Goal: Task Accomplishment & Management: Complete application form

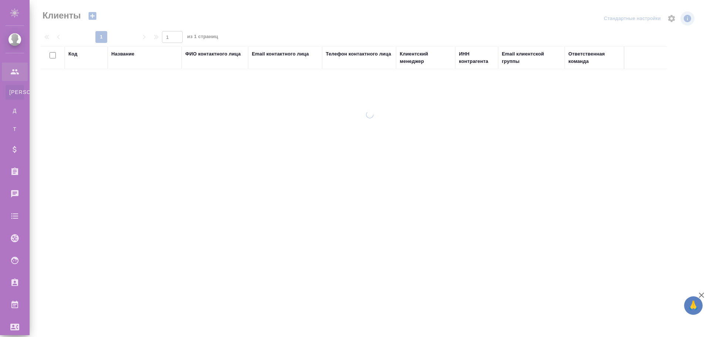
select select "RU"
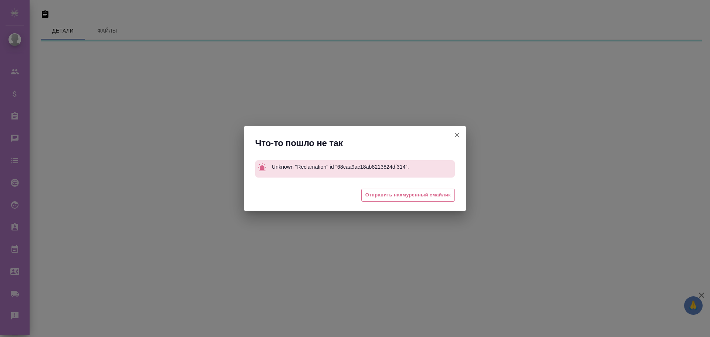
click at [458, 134] on icon "button" at bounding box center [457, 135] width 9 height 9
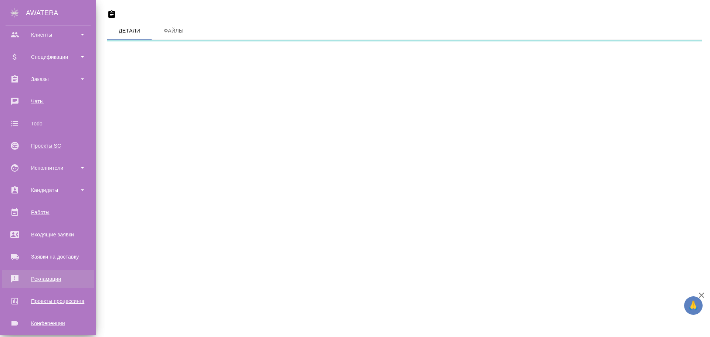
scroll to position [90, 0]
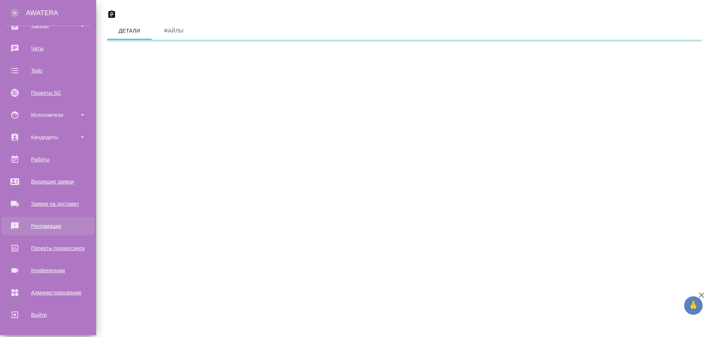
click at [46, 229] on div "Рекламации" at bounding box center [48, 226] width 85 height 11
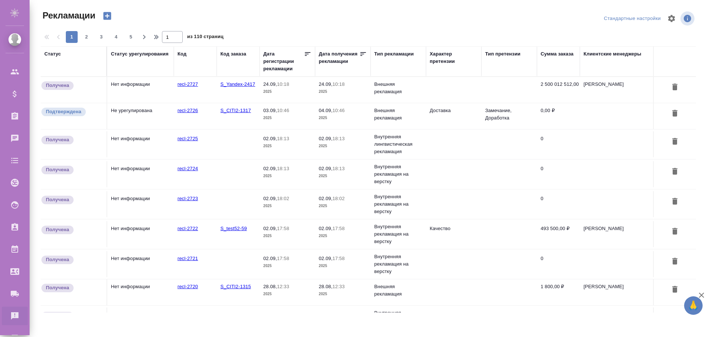
click at [169, 91] on td "Нет информации" at bounding box center [140, 90] width 67 height 26
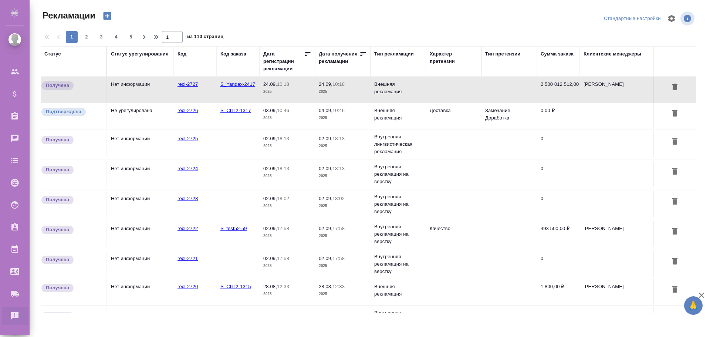
click at [169, 91] on td "Нет информации" at bounding box center [140, 90] width 67 height 26
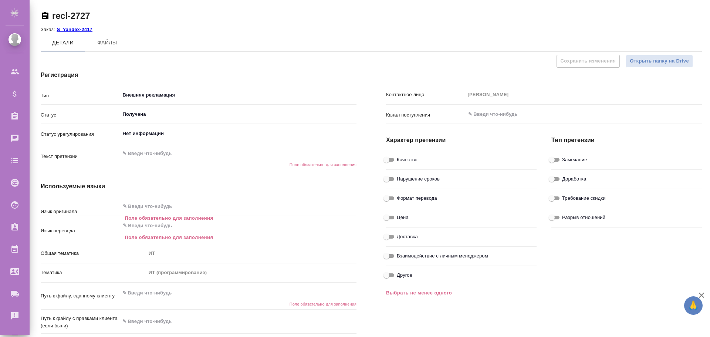
type textarea "x"
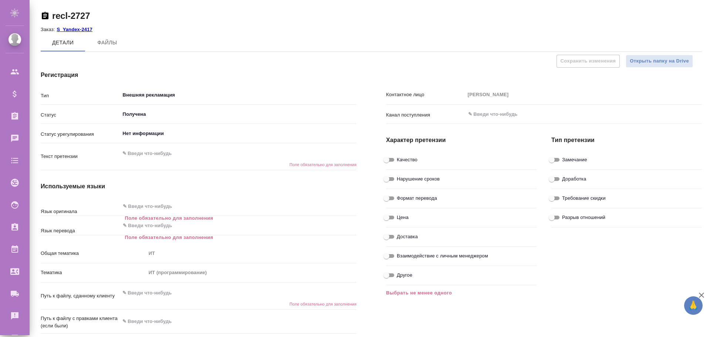
type textarea "x"
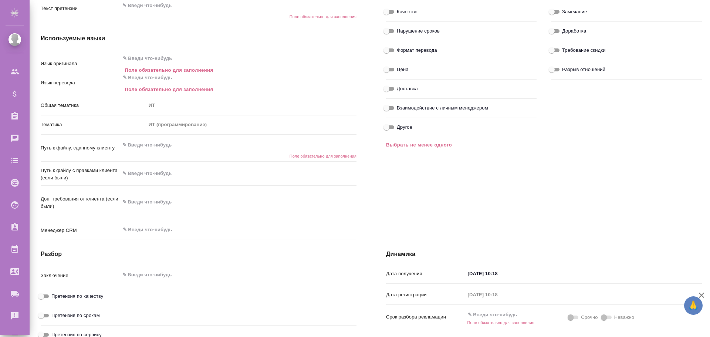
scroll to position [296, 0]
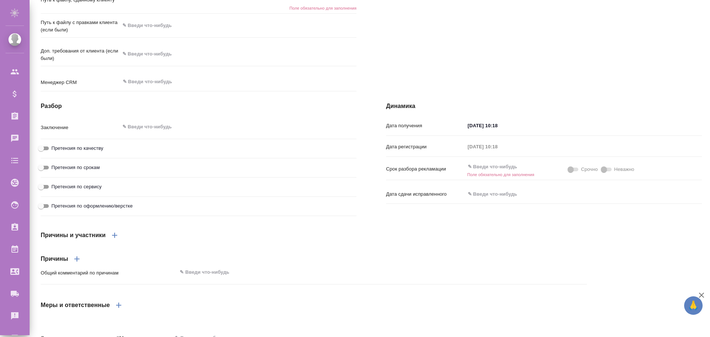
click at [572, 171] on span at bounding box center [574, 170] width 10 height 4
click at [605, 171] on span at bounding box center [607, 170] width 10 height 4
drag, startPoint x: 387, startPoint y: 121, endPoint x: 421, endPoint y: 121, distance: 34.4
click at [421, 111] on h4 "Динамика" at bounding box center [544, 106] width 316 height 9
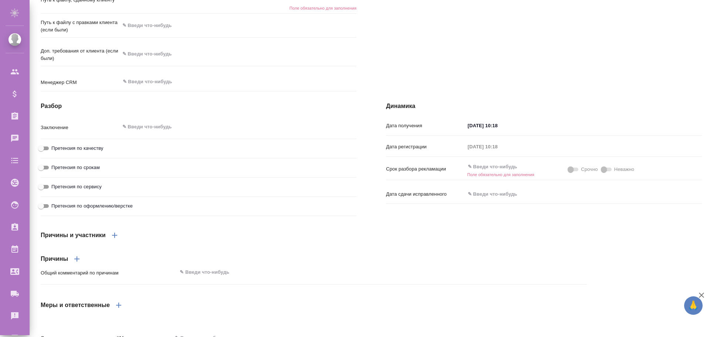
drag, startPoint x: 393, startPoint y: 122, endPoint x: 394, endPoint y: 110, distance: 12.7
click at [393, 111] on h4 "Динамика" at bounding box center [544, 106] width 316 height 9
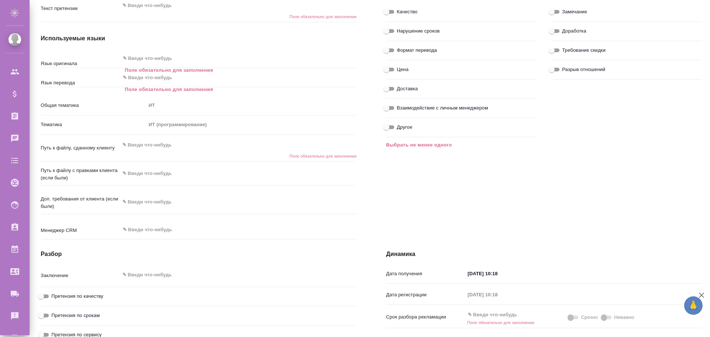
scroll to position [259, 0]
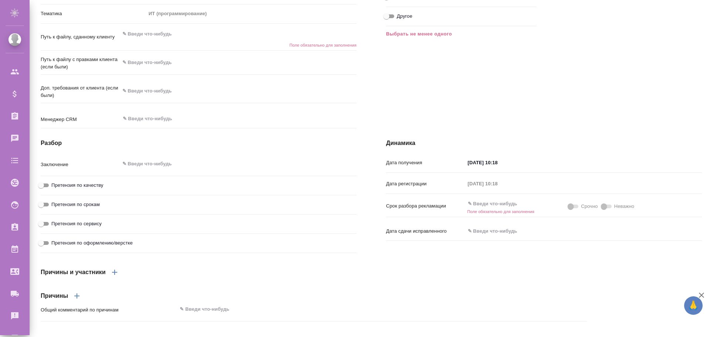
click at [487, 209] on input "text" at bounding box center [497, 204] width 65 height 11
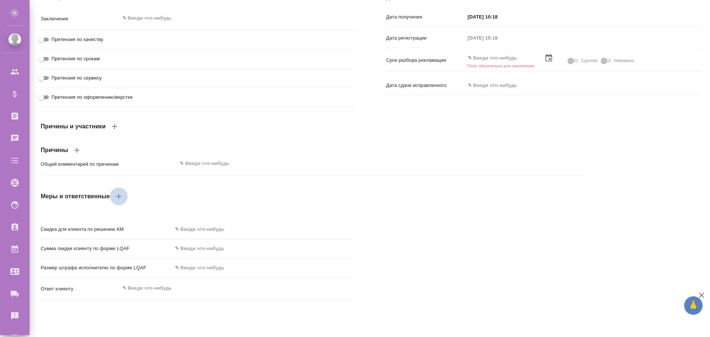
drag, startPoint x: 120, startPoint y: 211, endPoint x: 124, endPoint y: 209, distance: 4.2
click at [122, 201] on icon "button" at bounding box center [118, 196] width 9 height 9
type textarea "x"
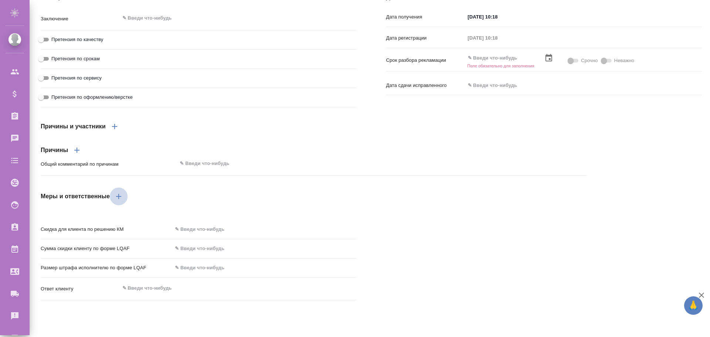
type textarea "x"
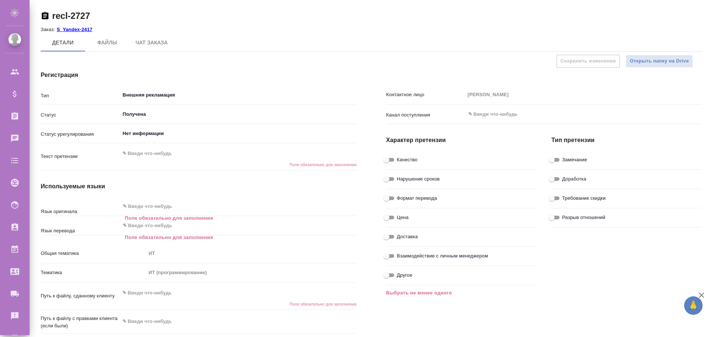
scroll to position [74, 0]
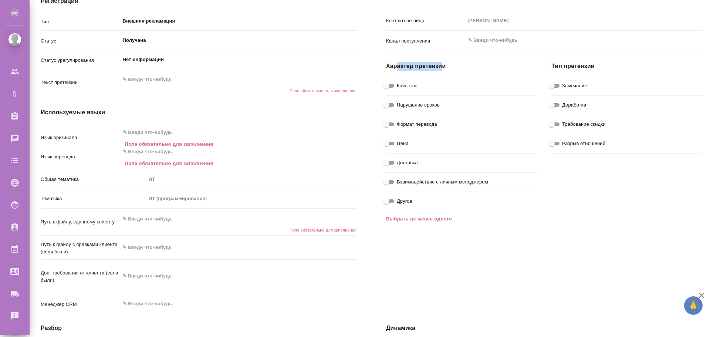
drag, startPoint x: 397, startPoint y: 65, endPoint x: 441, endPoint y: 63, distance: 43.7
click at [441, 63] on h4 "Характер претензии" at bounding box center [461, 66] width 151 height 9
click at [443, 63] on h4 "Характер претензии" at bounding box center [461, 66] width 151 height 9
drag, startPoint x: 560, startPoint y: 59, endPoint x: 603, endPoint y: 63, distance: 43.8
click at [603, 63] on div "Тип претензии Замечание Доработка Требование скидки Разрыв отношений" at bounding box center [626, 138] width 165 height 185
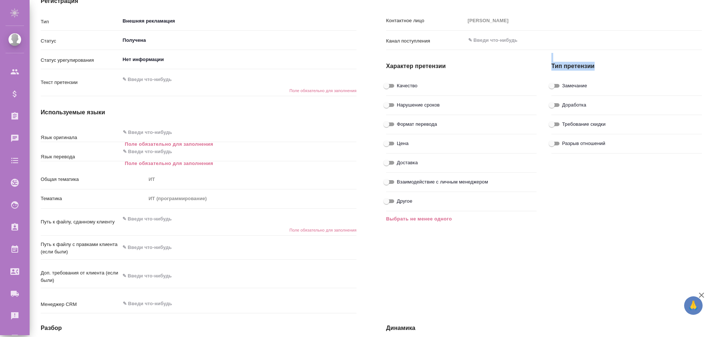
click at [603, 63] on h4 "Тип претензии" at bounding box center [627, 66] width 151 height 9
click at [555, 105] on input "Доработка" at bounding box center [552, 105] width 27 height 9
checkbox input "true"
type textarea "x"
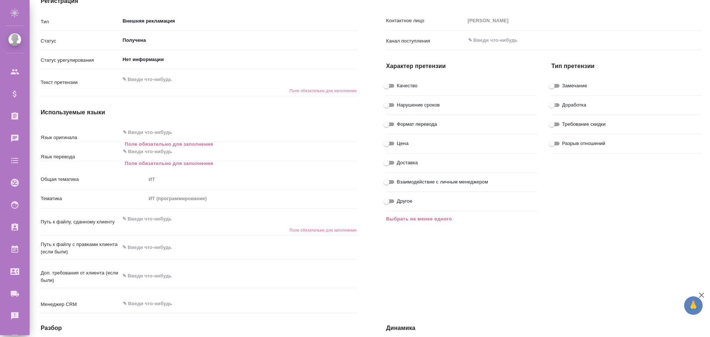
type textarea "x"
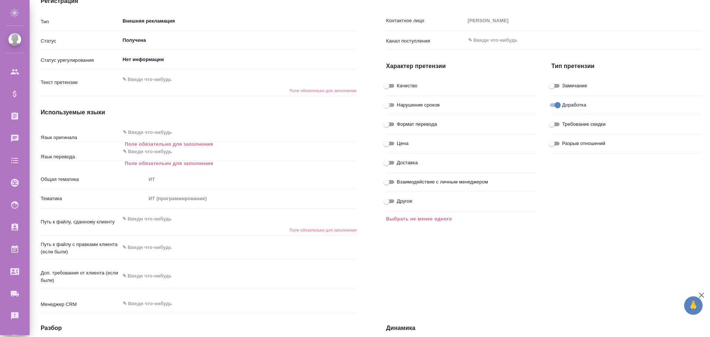
click at [386, 104] on input "Нарушение сроков" at bounding box center [386, 105] width 27 height 9
checkbox input "true"
type textarea "x"
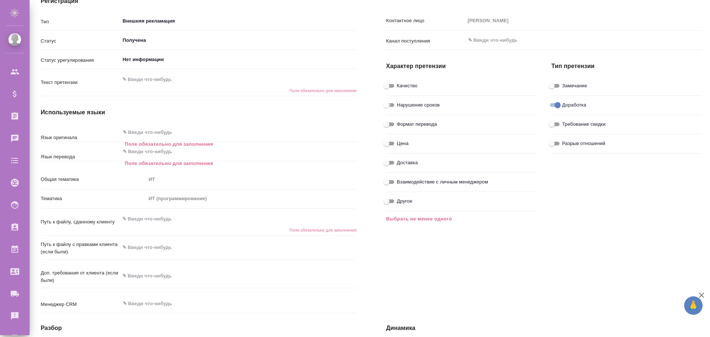
type textarea "x"
drag, startPoint x: 389, startPoint y: 64, endPoint x: 443, endPoint y: 65, distance: 53.6
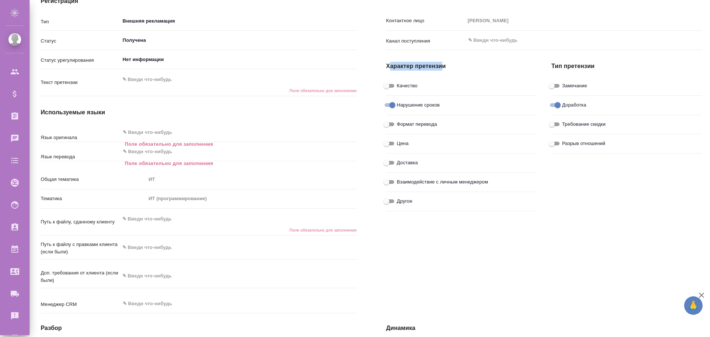
click at [443, 65] on h4 "Характер претензии" at bounding box center [461, 66] width 151 height 9
click at [444, 65] on h4 "Характер претензии" at bounding box center [461, 66] width 151 height 9
click at [389, 85] on input "Качество" at bounding box center [386, 85] width 27 height 9
checkbox input "true"
type textarea "x"
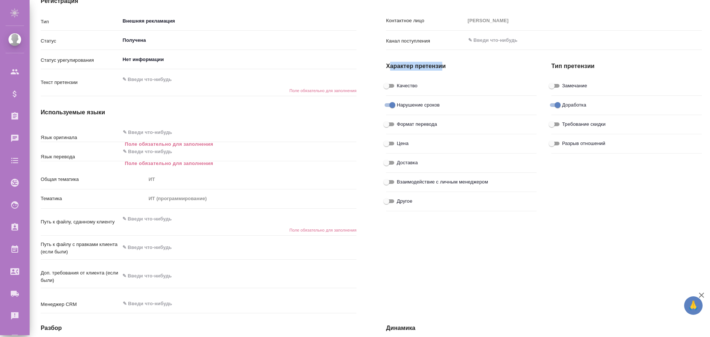
type textarea "x"
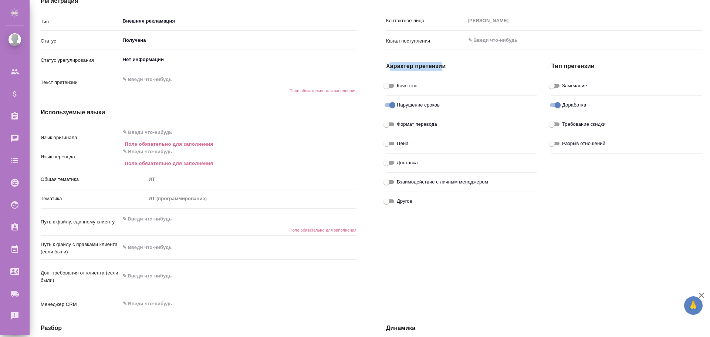
type textarea "x"
click at [388, 122] on input "Формат перевода" at bounding box center [386, 124] width 27 height 9
checkbox input "true"
type textarea "x"
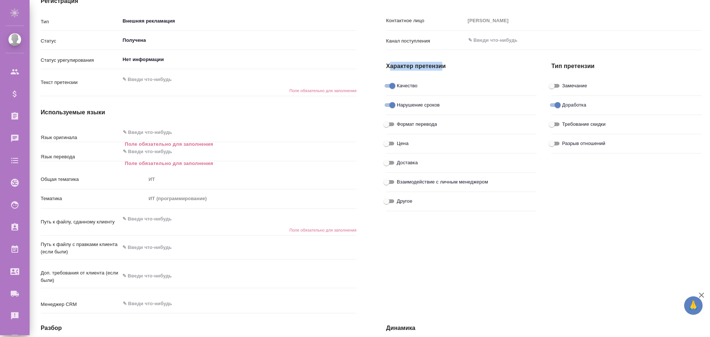
type textarea "x"
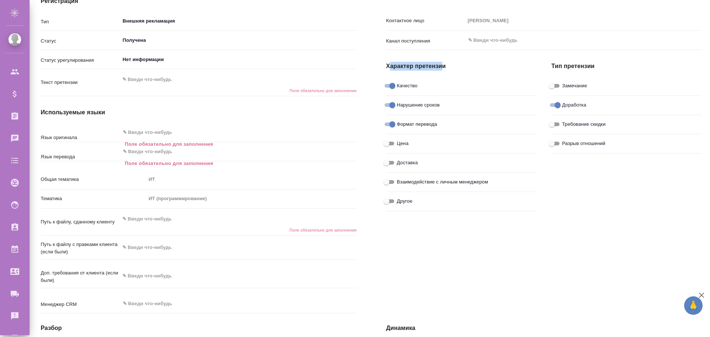
click at [389, 202] on input "Другое" at bounding box center [386, 201] width 27 height 9
checkbox input "true"
type textarea "x"
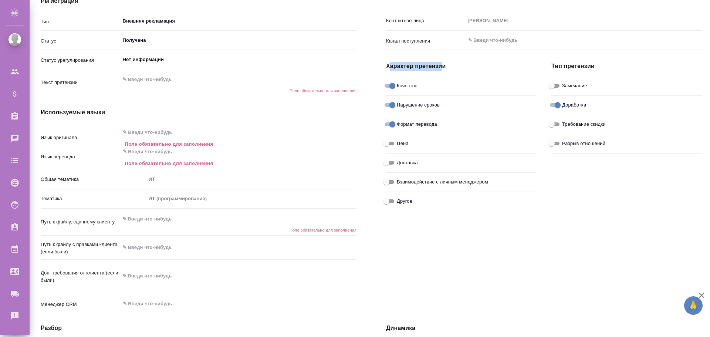
type textarea "x"
click at [392, 202] on input "Другое" at bounding box center [392, 201] width 27 height 9
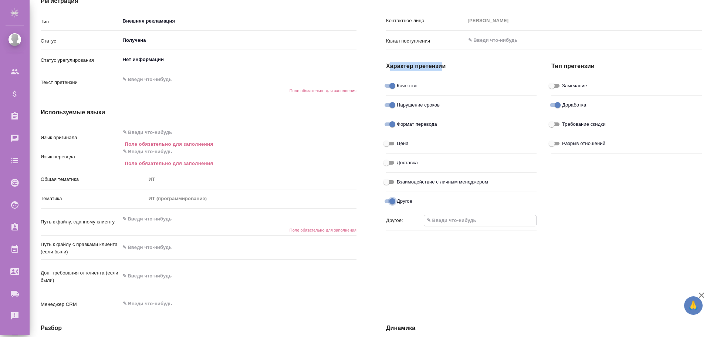
checkbox input "false"
type textarea "x"
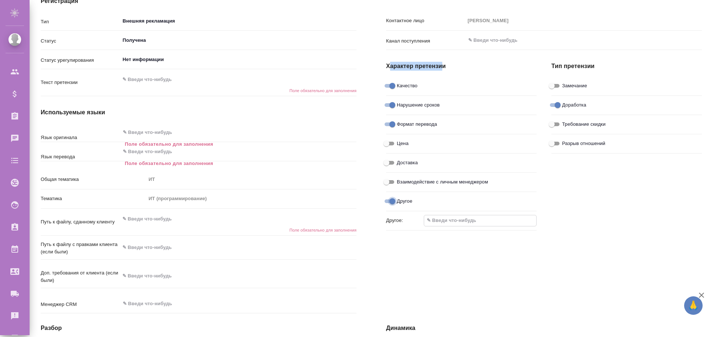
type textarea "x"
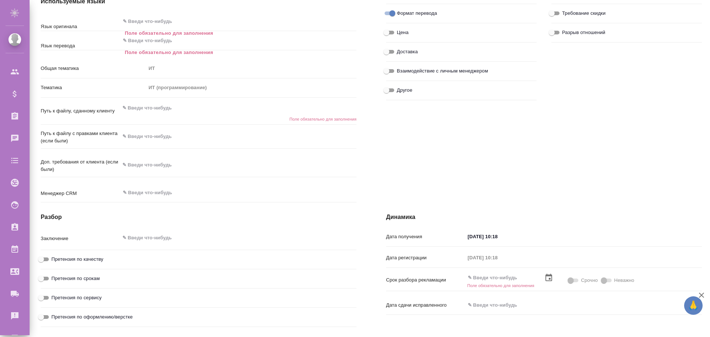
scroll to position [333, 0]
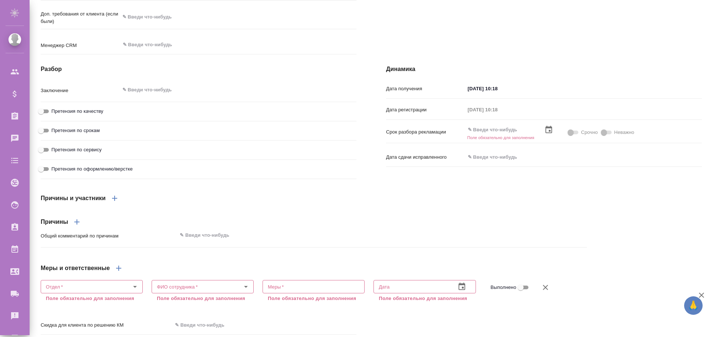
click at [48, 116] on input "Претензия по качеству" at bounding box center [41, 111] width 27 height 9
checkbox input "true"
type textarea "x"
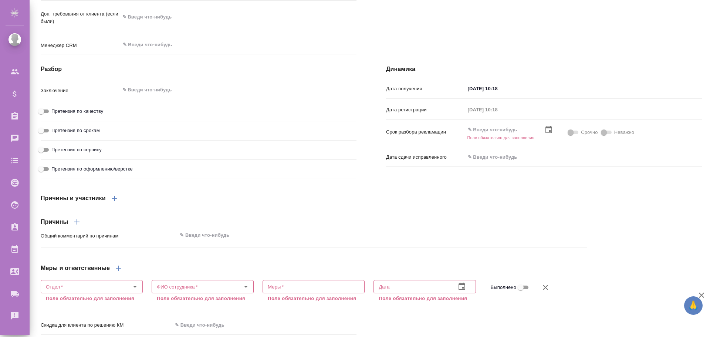
type textarea "x"
click at [47, 135] on input "Претензия по срокам" at bounding box center [41, 130] width 27 height 9
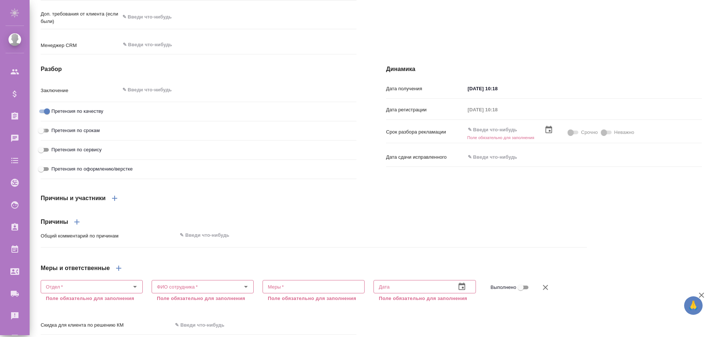
checkbox input "true"
type textarea "x"
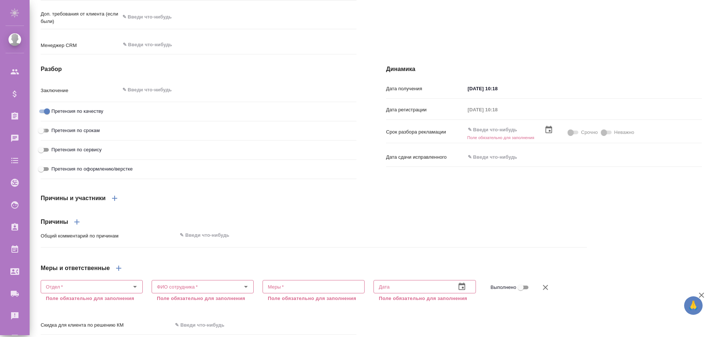
type textarea "x"
click at [46, 154] on input "Претензия по сервису" at bounding box center [41, 149] width 27 height 9
checkbox input "true"
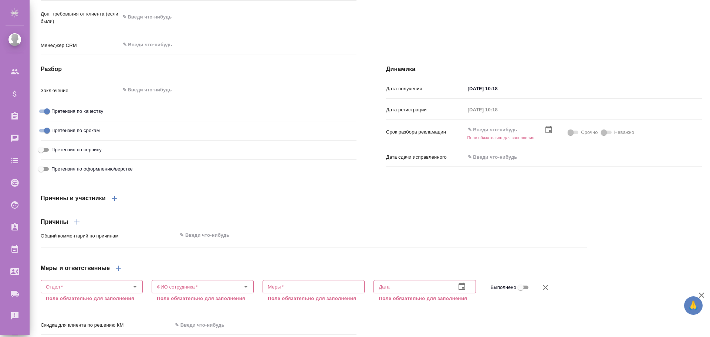
type textarea "x"
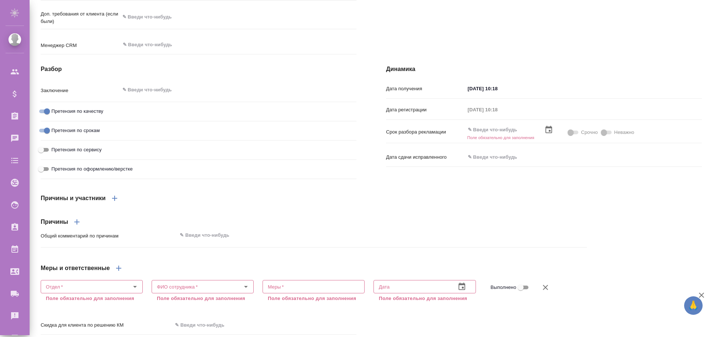
type textarea "x"
click at [46, 174] on input "Претензия по оформлению/верстке" at bounding box center [41, 169] width 27 height 9
checkbox input "true"
type textarea "x"
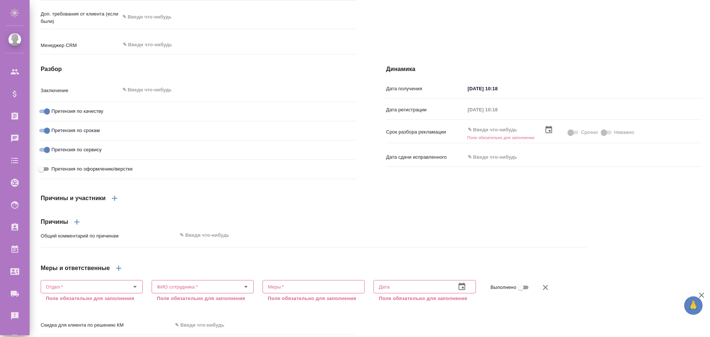
type textarea "x"
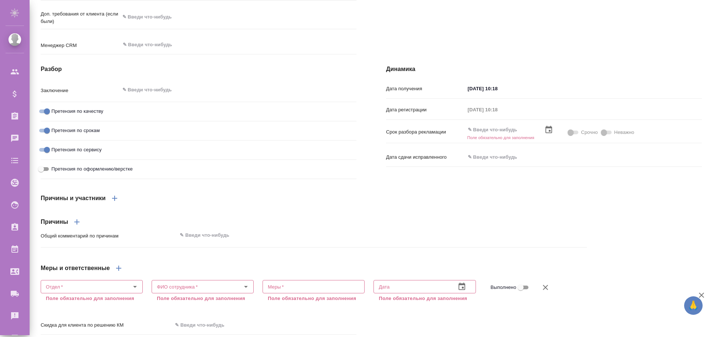
type textarea "x"
click at [42, 135] on input "Претензия по срокам" at bounding box center [47, 130] width 27 height 9
checkbox input "false"
type textarea "x"
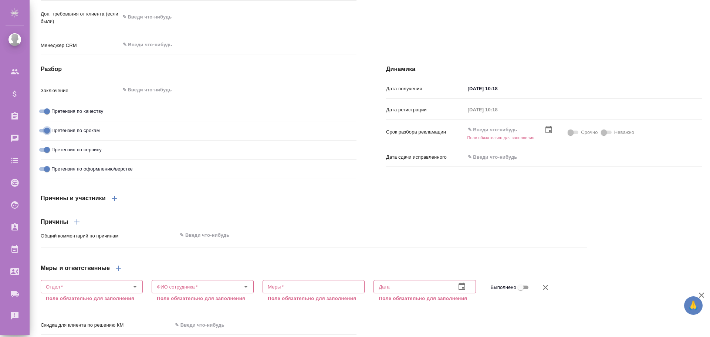
type textarea "x"
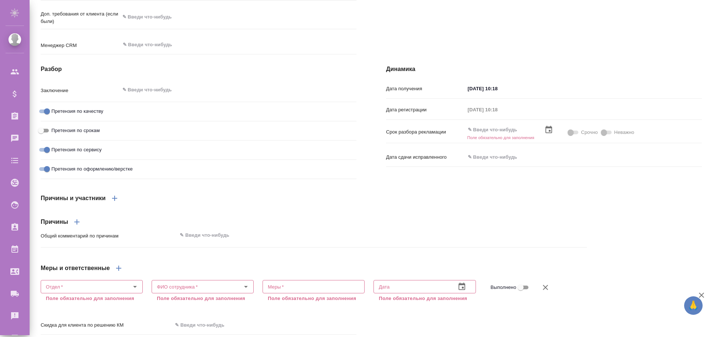
click at [47, 154] on input "Претензия по сервису" at bounding box center [47, 149] width 27 height 9
checkbox input "false"
type textarea "x"
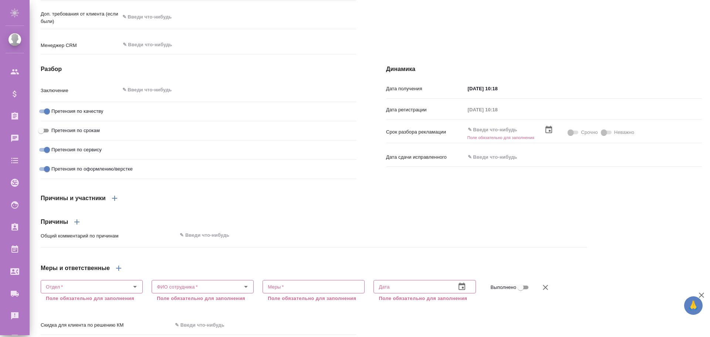
type textarea "x"
click at [44, 135] on input "Претензия по срокам" at bounding box center [41, 130] width 27 height 9
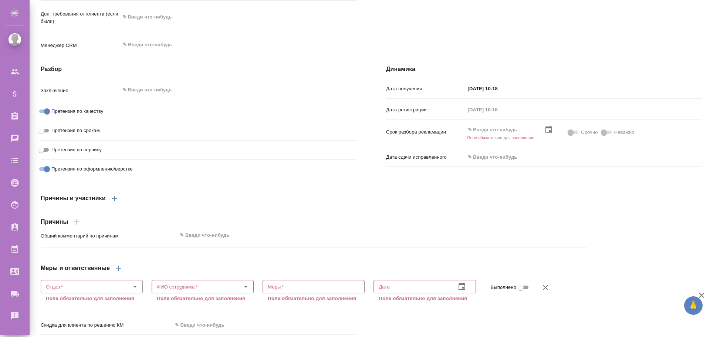
checkbox input "true"
type textarea "x"
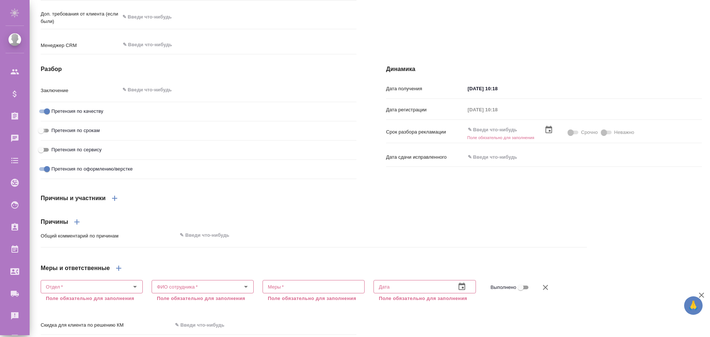
type textarea "x"
click at [46, 154] on input "Претензия по сервису" at bounding box center [41, 149] width 27 height 9
checkbox input "true"
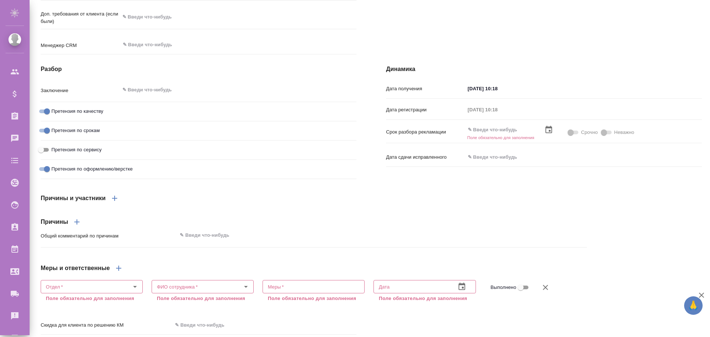
type textarea "x"
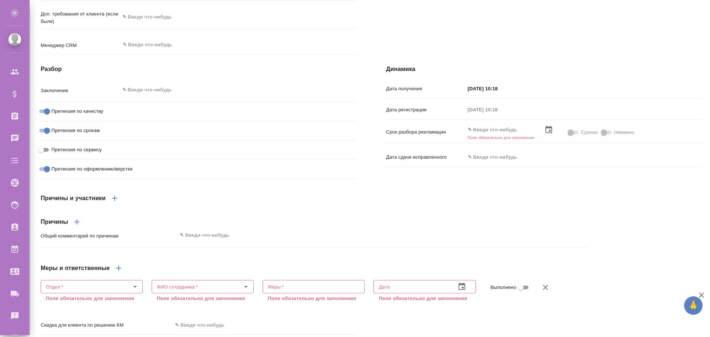
type textarea "x"
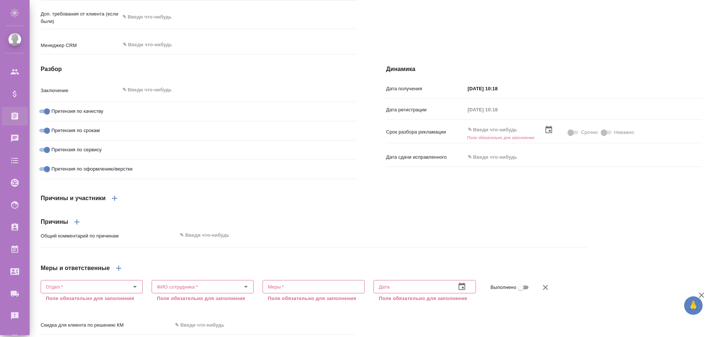
type textarea "x"
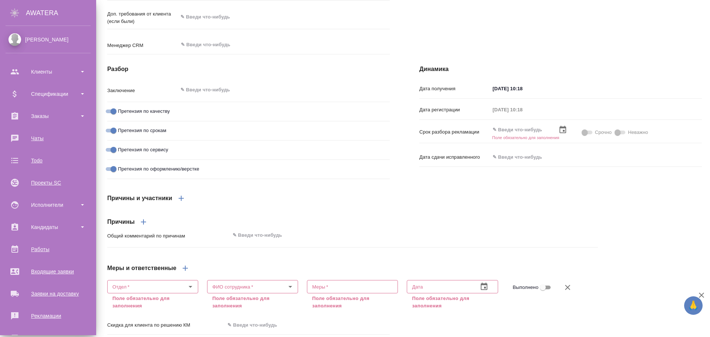
type textarea "x"
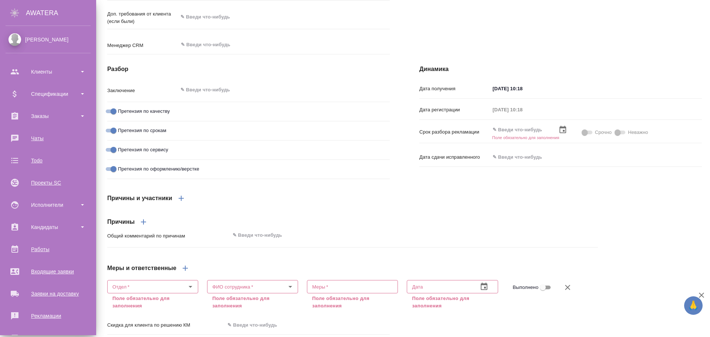
type textarea "x"
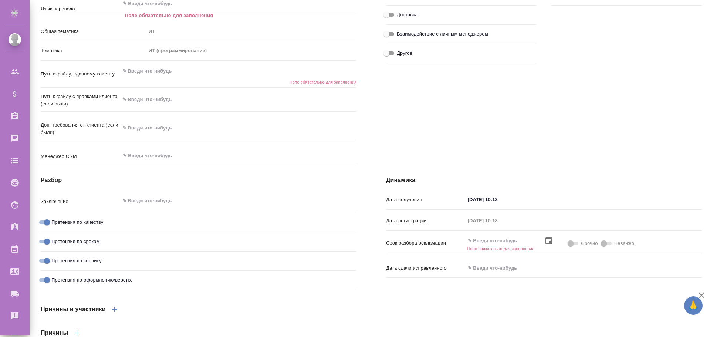
scroll to position [74, 0]
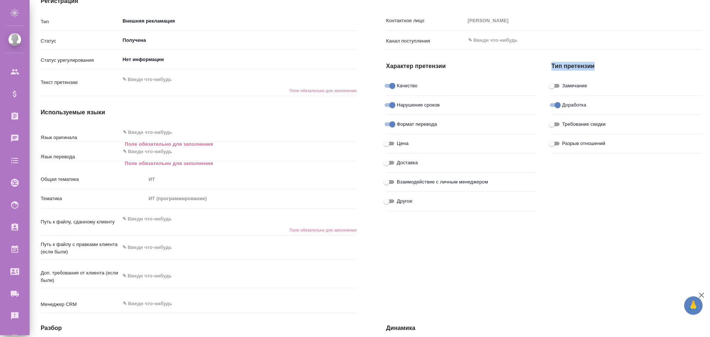
drag, startPoint x: 549, startPoint y: 65, endPoint x: 591, endPoint y: 66, distance: 41.5
click at [591, 66] on h4 "Тип претензии" at bounding box center [627, 66] width 151 height 9
click at [560, 65] on h4 "Тип претензии" at bounding box center [627, 66] width 151 height 9
drag, startPoint x: 381, startPoint y: 65, endPoint x: 451, endPoint y: 64, distance: 69.6
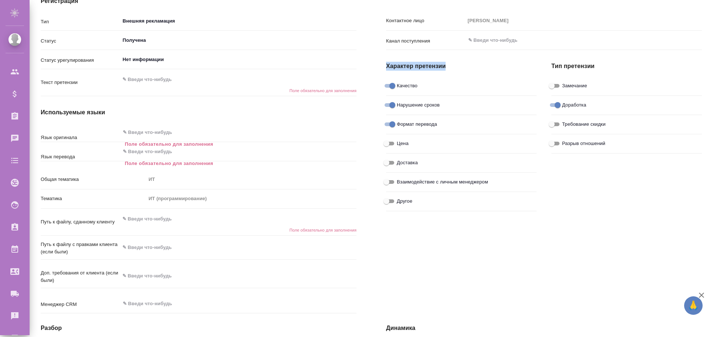
click at [451, 64] on div "Характер претензии Качество Нарушение сроков Формат перевода Цена Доставка Взаи…" at bounding box center [461, 134] width 165 height 176
drag, startPoint x: 549, startPoint y: 66, endPoint x: 592, endPoint y: 67, distance: 43.3
click at [592, 67] on h4 "Тип претензии" at bounding box center [627, 66] width 151 height 9
click at [557, 63] on h4 "Тип претензии" at bounding box center [627, 66] width 151 height 9
drag, startPoint x: 552, startPoint y: 65, endPoint x: 583, endPoint y: 63, distance: 31.5
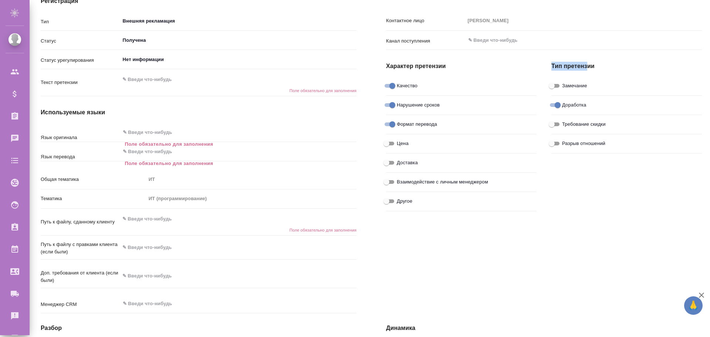
click at [583, 63] on h4 "Тип претензии" at bounding box center [627, 66] width 151 height 9
click at [593, 65] on h4 "Тип претензии" at bounding box center [627, 66] width 151 height 9
drag, startPoint x: 384, startPoint y: 66, endPoint x: 450, endPoint y: 65, distance: 65.9
click at [449, 65] on h4 "Характер претензии" at bounding box center [461, 66] width 151 height 9
click at [451, 65] on h4 "Характер претензии" at bounding box center [461, 66] width 151 height 9
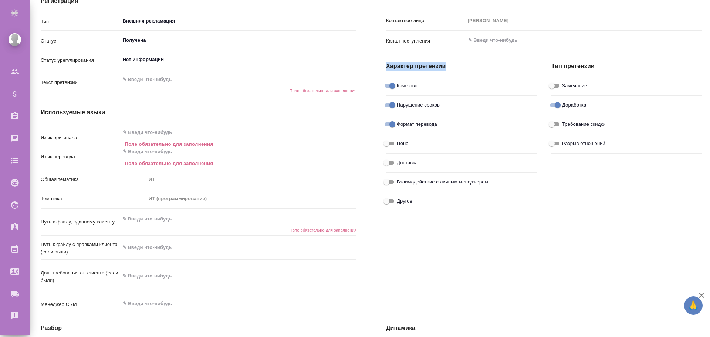
click at [458, 65] on h4 "Характер претензии" at bounding box center [461, 66] width 151 height 9
drag, startPoint x: 433, startPoint y: 68, endPoint x: 437, endPoint y: 68, distance: 4.4
click at [437, 68] on h4 "Характер претензии" at bounding box center [461, 66] width 151 height 9
drag, startPoint x: 385, startPoint y: 64, endPoint x: 432, endPoint y: 65, distance: 47.0
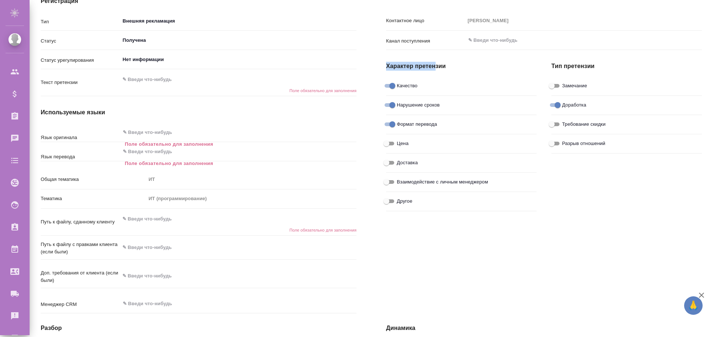
click at [432, 65] on h4 "Характер претензии" at bounding box center [461, 66] width 151 height 9
type textarea "x"
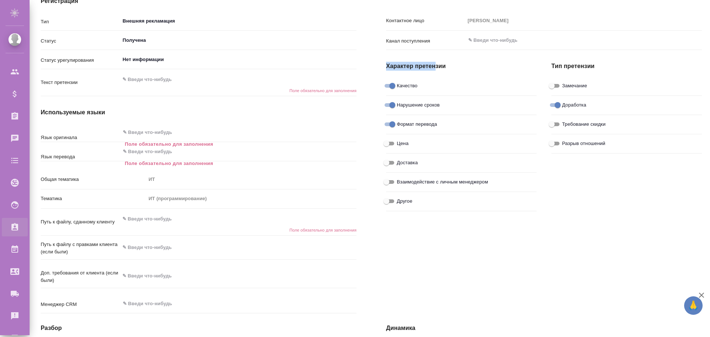
type textarea "x"
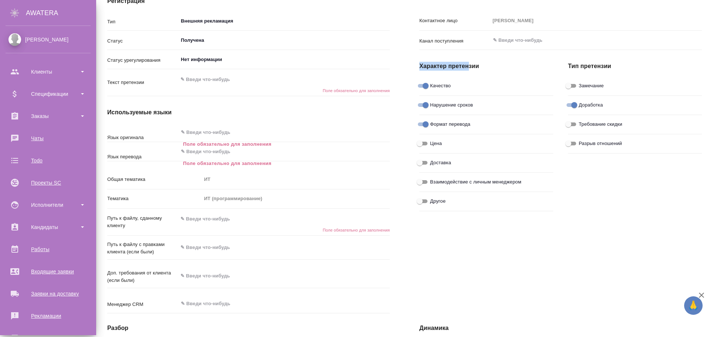
type textarea "x"
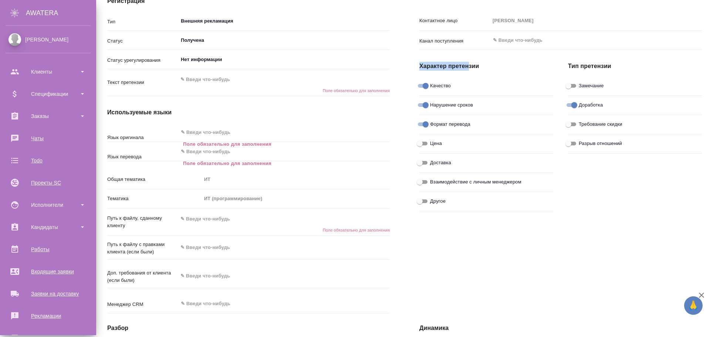
type textarea "x"
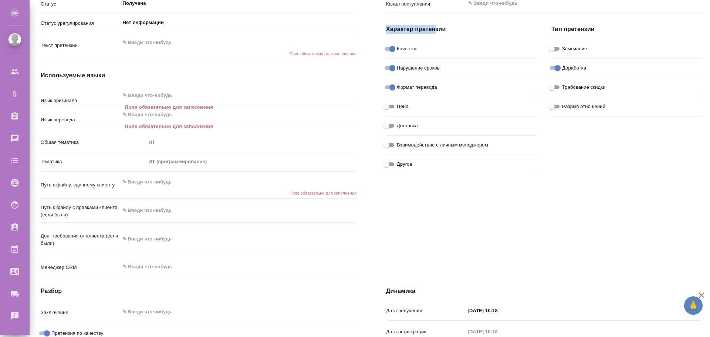
scroll to position [0, 0]
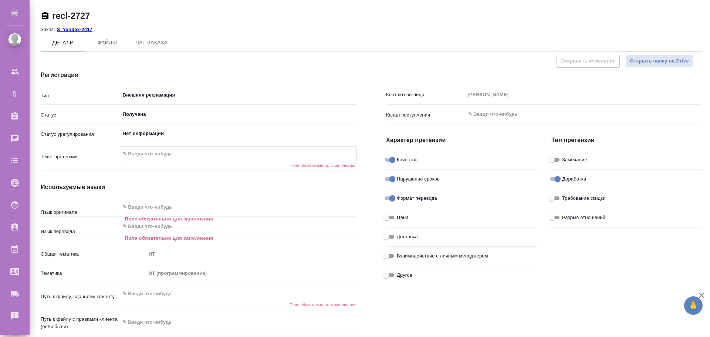
click at [150, 155] on textarea at bounding box center [238, 154] width 236 height 13
type textarea "x"
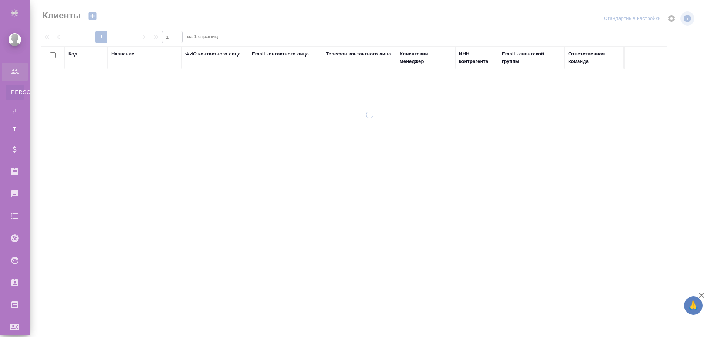
select select "RU"
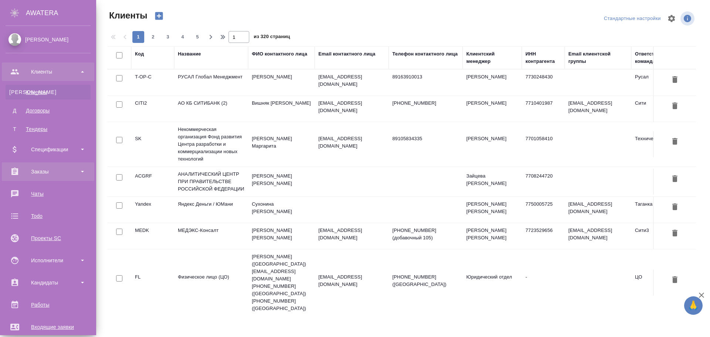
click at [47, 169] on div "Заказы" at bounding box center [48, 171] width 85 height 11
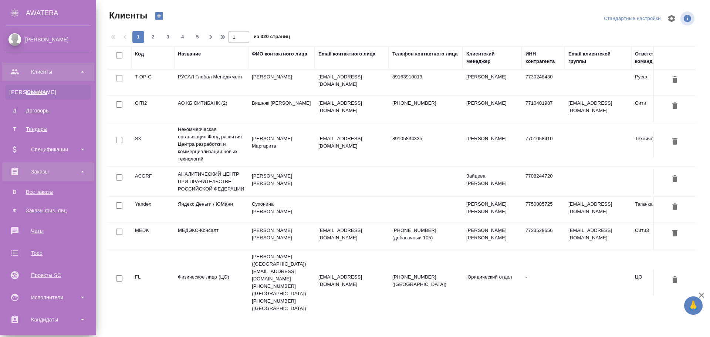
click at [50, 171] on div "Заказы" at bounding box center [48, 171] width 85 height 11
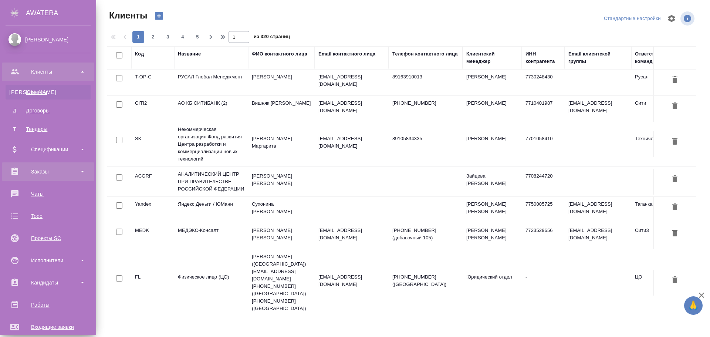
click at [49, 174] on div "Заказы" at bounding box center [48, 171] width 85 height 11
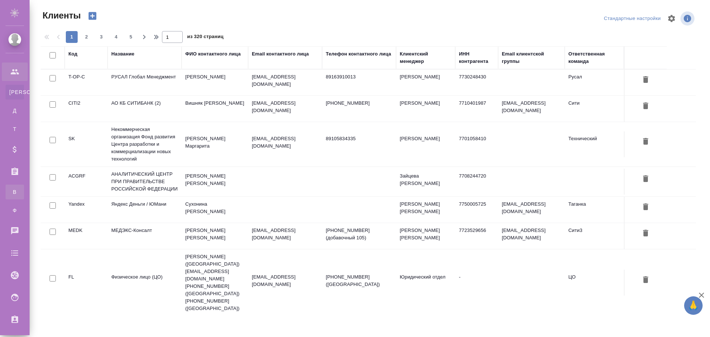
click at [11, 191] on div "Все заказы" at bounding box center [5, 191] width 11 height 7
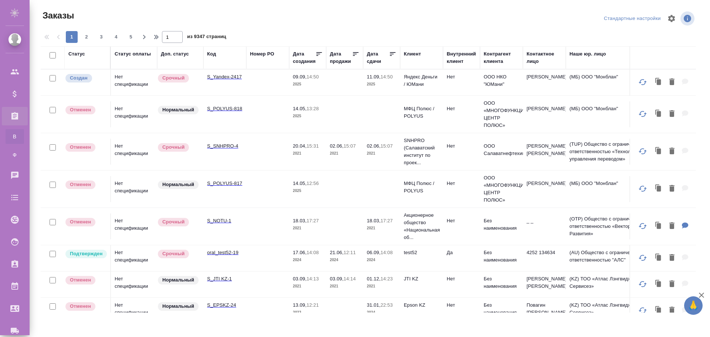
click at [137, 83] on td "Нет спецификации" at bounding box center [134, 83] width 46 height 26
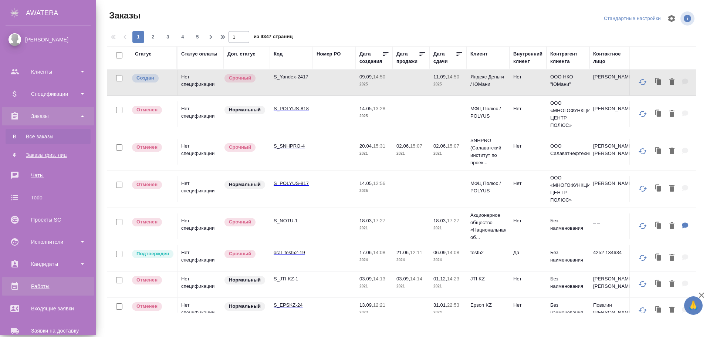
drag, startPoint x: 55, startPoint y: 302, endPoint x: 56, endPoint y: 290, distance: 12.3
click at [55, 302] on link "Входящие заявки" at bounding box center [48, 308] width 92 height 18
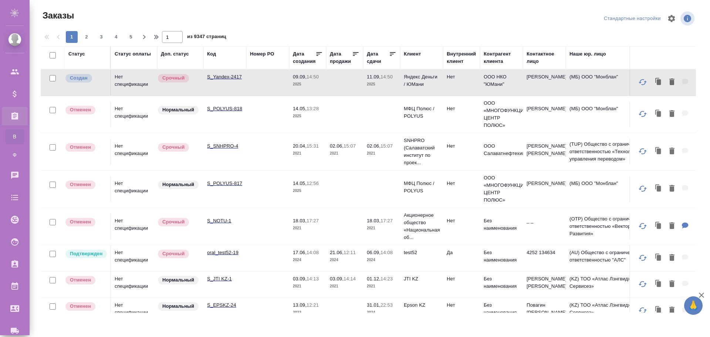
select select "RU"
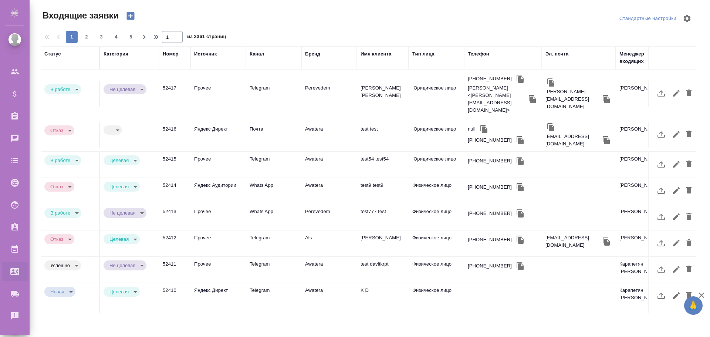
click at [235, 84] on td "Прочее" at bounding box center [218, 94] width 55 height 26
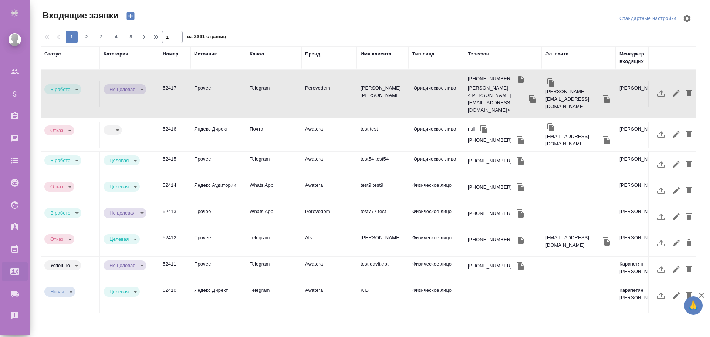
click at [235, 84] on td "Прочее" at bounding box center [218, 94] width 55 height 26
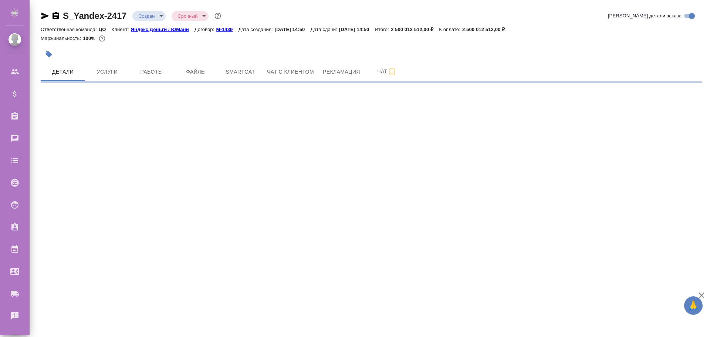
select select "RU"
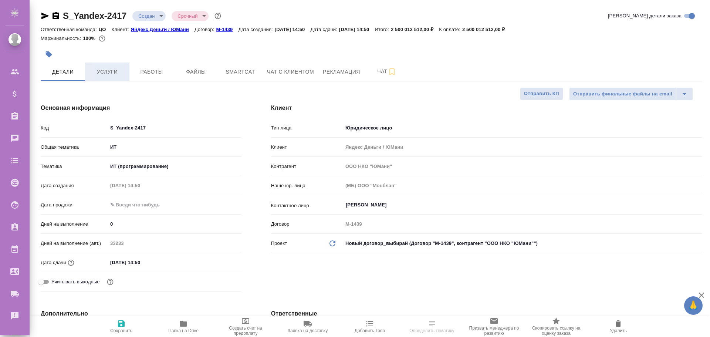
type textarea "x"
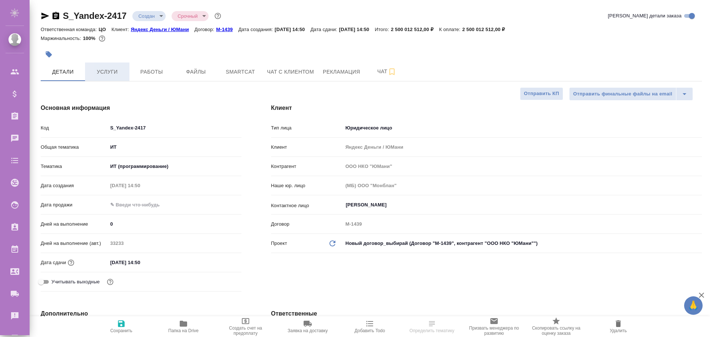
type textarea "x"
click at [114, 74] on span "Услуги" at bounding box center [108, 71] width 36 height 9
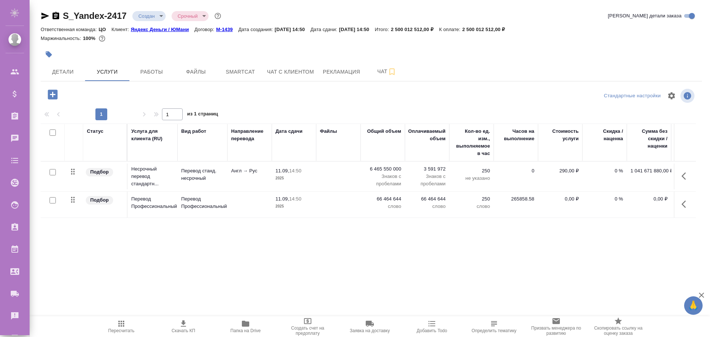
click at [686, 176] on icon "button" at bounding box center [686, 176] width 9 height 9
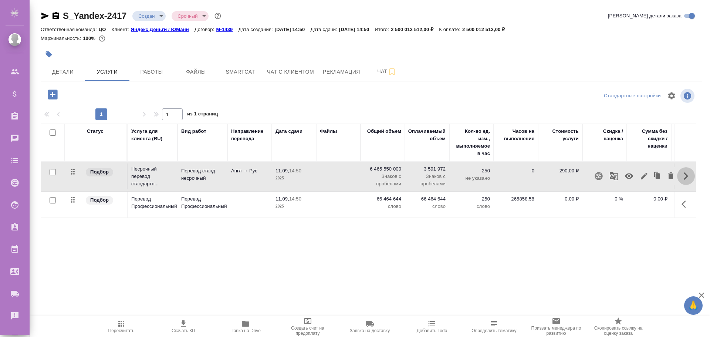
click at [685, 176] on icon "button" at bounding box center [686, 176] width 9 height 9
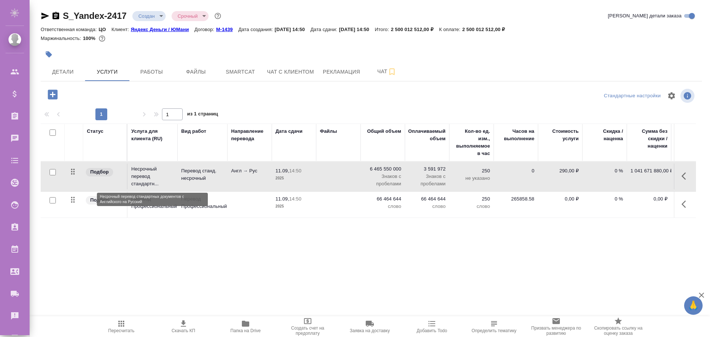
click at [131, 175] on p "Несрочный перевод стандартн..." at bounding box center [152, 176] width 43 height 22
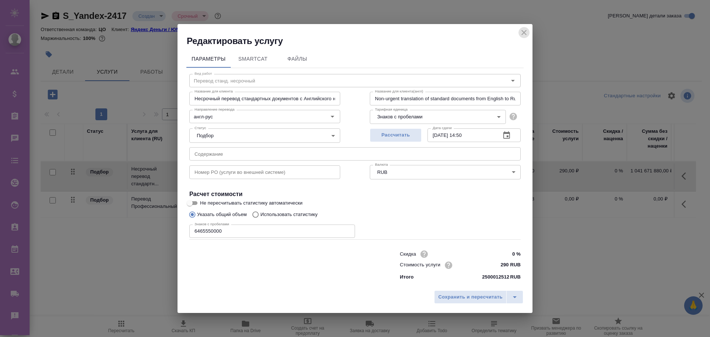
click at [527, 33] on icon "close" at bounding box center [524, 32] width 9 height 9
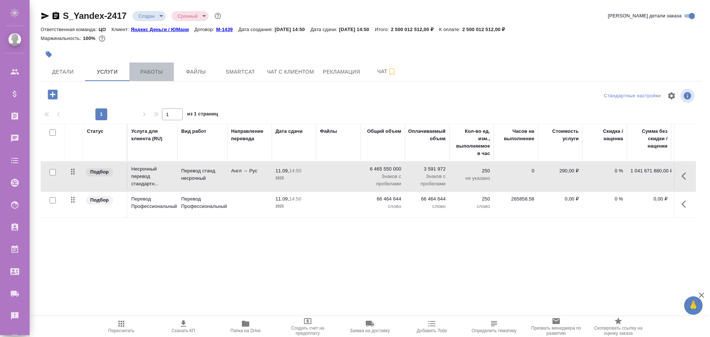
click at [156, 74] on span "Работы" at bounding box center [152, 71] width 36 height 9
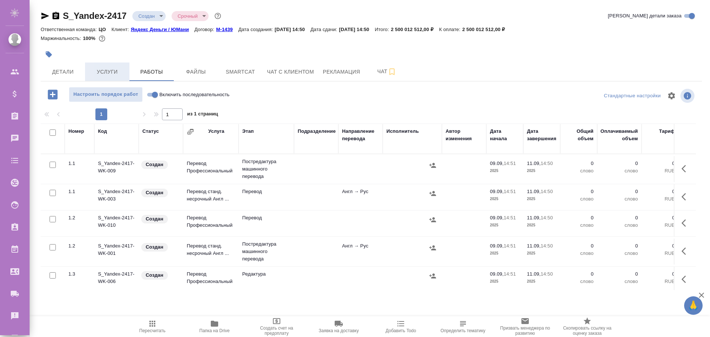
click at [115, 73] on span "Услуги" at bounding box center [108, 71] width 36 height 9
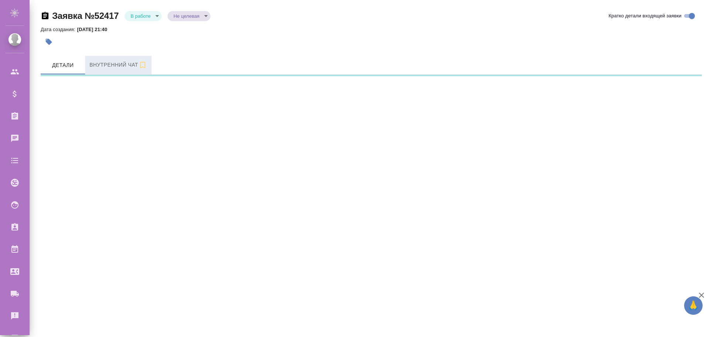
select select "RU"
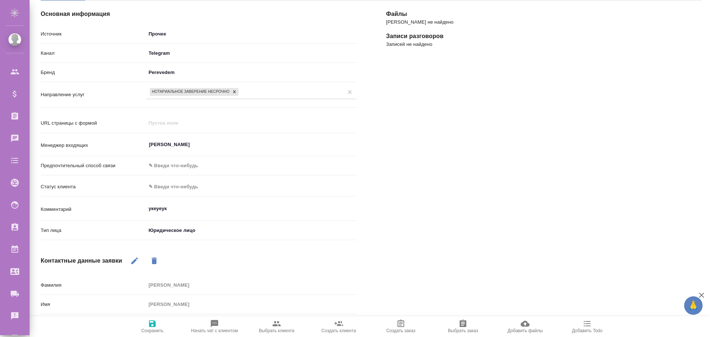
scroll to position [111, 0]
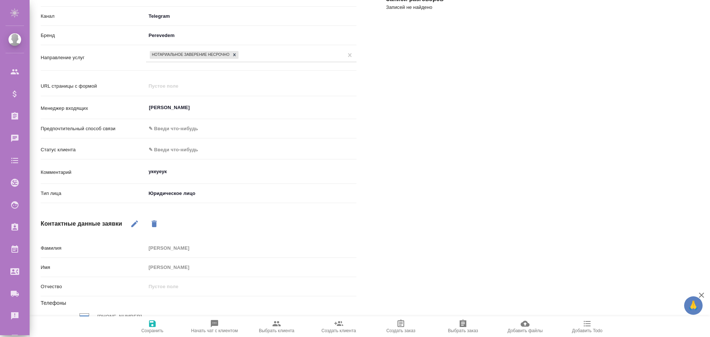
click at [155, 173] on textarea "укеуеук" at bounding box center [251, 171] width 211 height 13
click at [155, 173] on textarea "укеуеук" at bounding box center [252, 172] width 210 height 13
type textarea "x"
click at [95, 216] on div "Контактные данные заявки" at bounding box center [199, 224] width 316 height 18
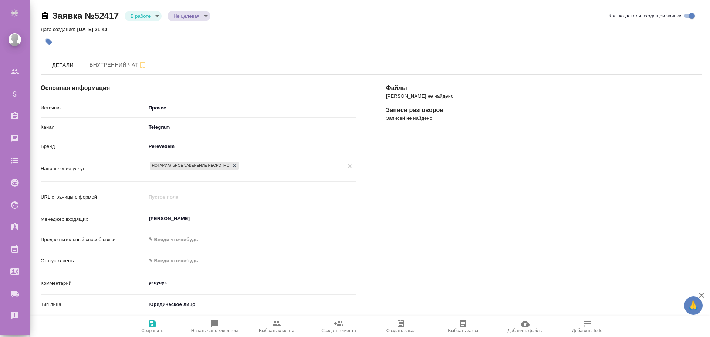
click at [157, 15] on body "🙏 .cls-1 fill:#fff; AWATERA Poleshchuk Grigory Клиенты Спецификации Заказы 0 Ча…" at bounding box center [355, 168] width 710 height 337
click at [141, 31] on button "Отказ" at bounding box center [139, 28] width 17 height 8
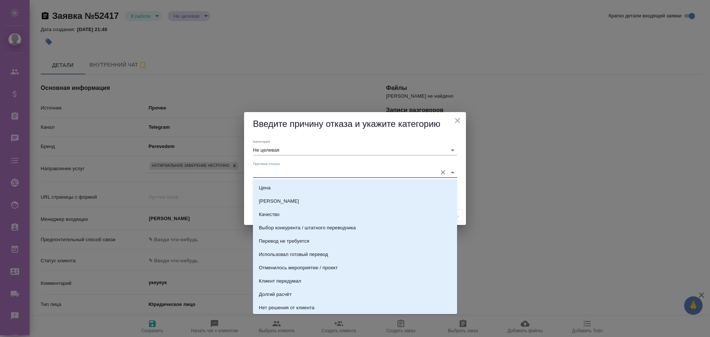
click at [276, 172] on input "Причина отказа" at bounding box center [343, 172] width 181 height 10
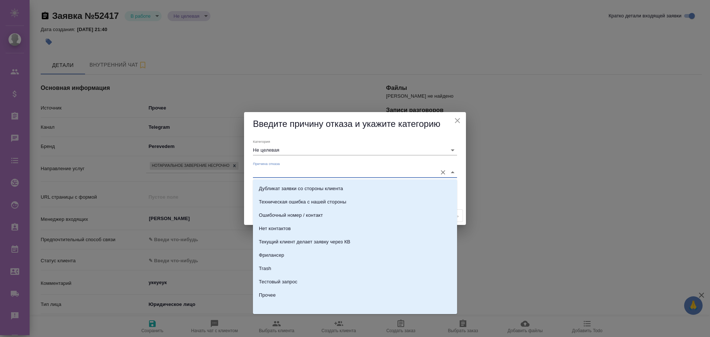
scroll to position [227, 0]
click at [274, 296] on div "Прочее" at bounding box center [267, 293] width 17 height 7
type input "Прочее"
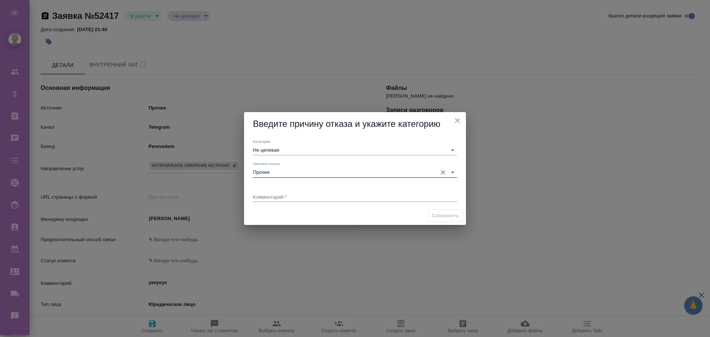
click at [271, 194] on textarea at bounding box center [355, 197] width 204 height 6
type textarea "ghb"
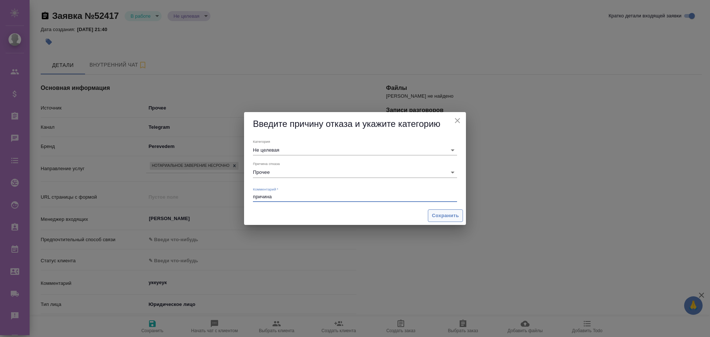
type textarea "причина"
click at [447, 215] on span "Сохранить" at bounding box center [445, 216] width 27 height 9
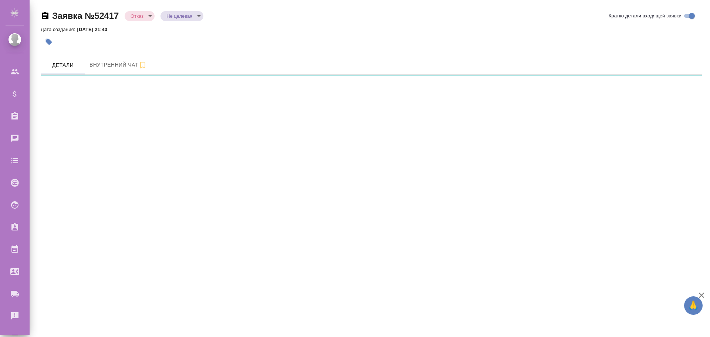
select select "RU"
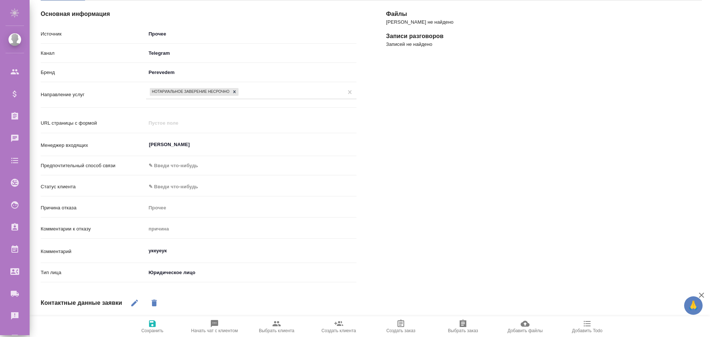
scroll to position [0, 0]
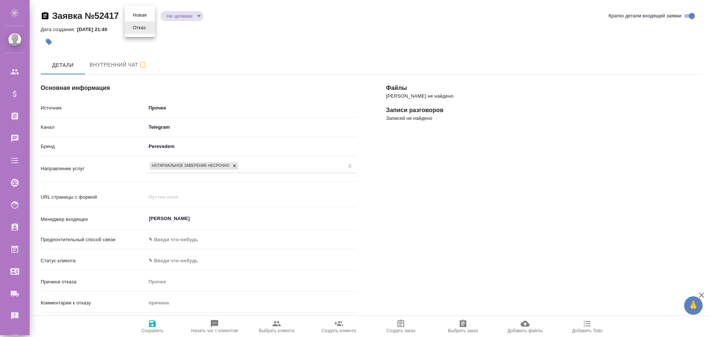
click at [150, 14] on body "🙏 .cls-1 fill:#fff; AWATERA Poleshchuk Grigory Клиенты Спецификации Заказы 0 Ча…" at bounding box center [355, 168] width 710 height 337
click at [195, 47] on div at bounding box center [355, 168] width 710 height 337
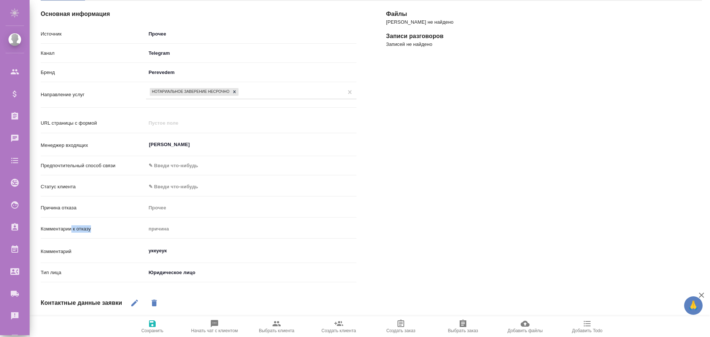
drag, startPoint x: 101, startPoint y: 228, endPoint x: 150, endPoint y: 229, distance: 49.2
click at [135, 229] on p "Комментарии к отказу" at bounding box center [93, 228] width 105 height 7
click at [172, 231] on div "Комментарии к отказу причина" at bounding box center [199, 228] width 316 height 13
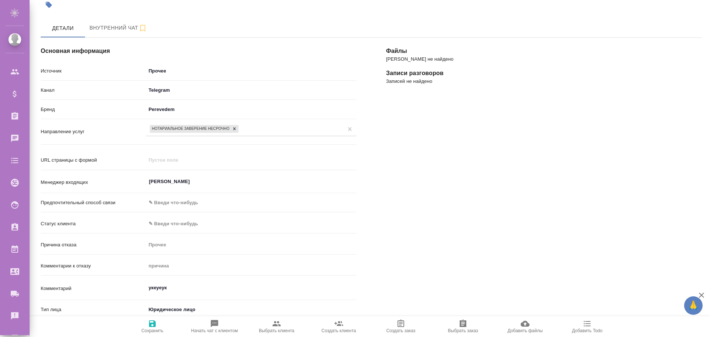
scroll to position [0, 0]
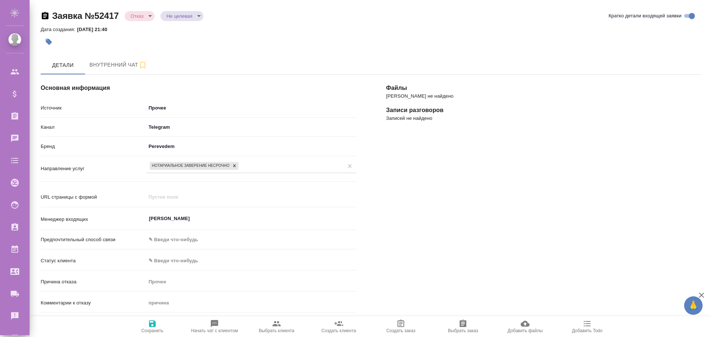
click at [178, 106] on body "🙏 .cls-1 fill:#fff; AWATERA Poleshchuk Grigory Клиенты Спецификации Заказы 0 Ча…" at bounding box center [355, 168] width 710 height 337
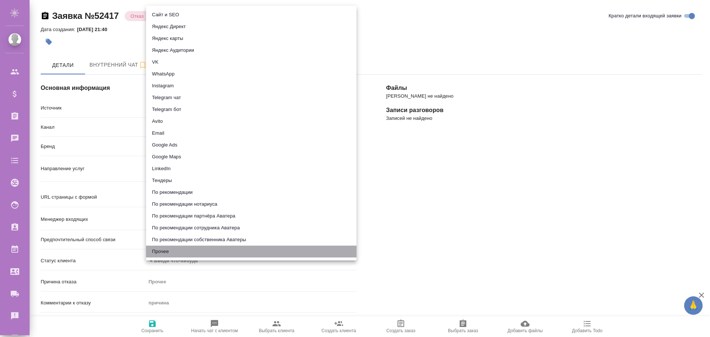
click at [165, 249] on li "Прочее" at bounding box center [251, 252] width 211 height 12
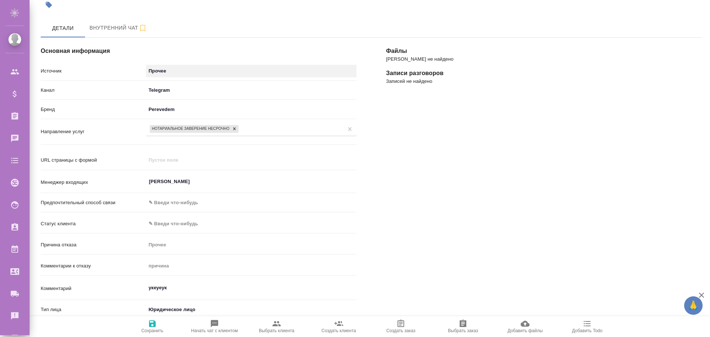
scroll to position [74, 0]
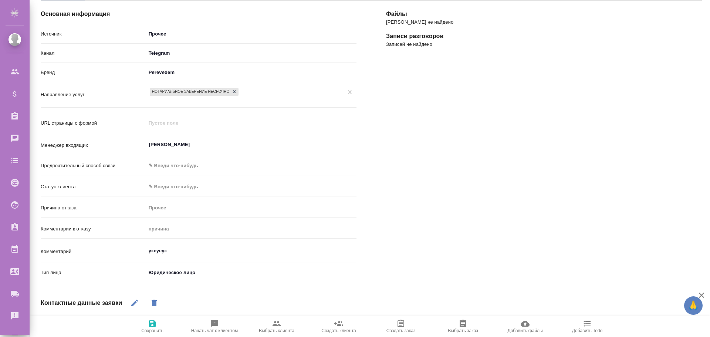
type textarea "x"
click at [152, 249] on textarea "укеуеук" at bounding box center [252, 251] width 210 height 13
drag, startPoint x: 173, startPoint y: 251, endPoint x: 136, endPoint y: 247, distance: 37.6
click at [135, 247] on div "Комментарий укеуеук x" at bounding box center [199, 251] width 316 height 17
type textarea "жи"
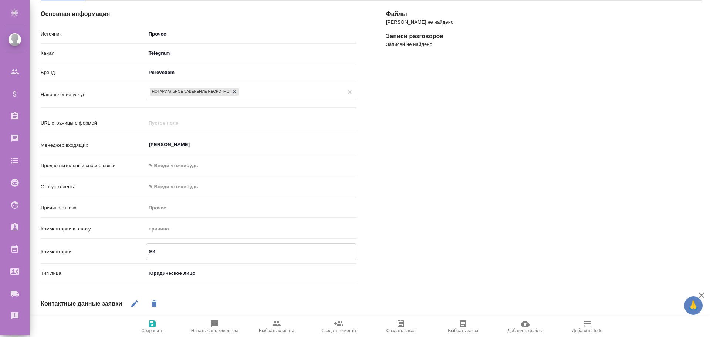
type textarea "x"
type textarea "жив"
type textarea "x"
type textarea "живе"
type textarea "x"
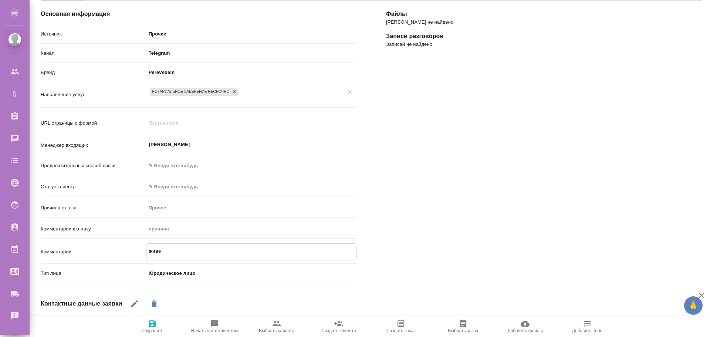
type textarea "живет"
type textarea "x"
type textarea "живет"
type textarea "x"
type textarea "живет с"
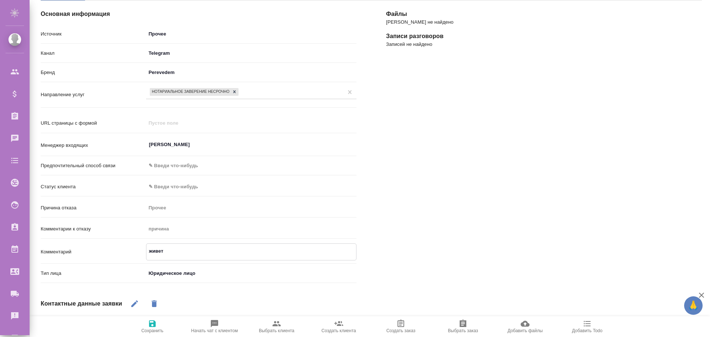
type textarea "x"
type textarea "живет св"
type textarea "x"
type textarea "живет сво"
type textarea "x"
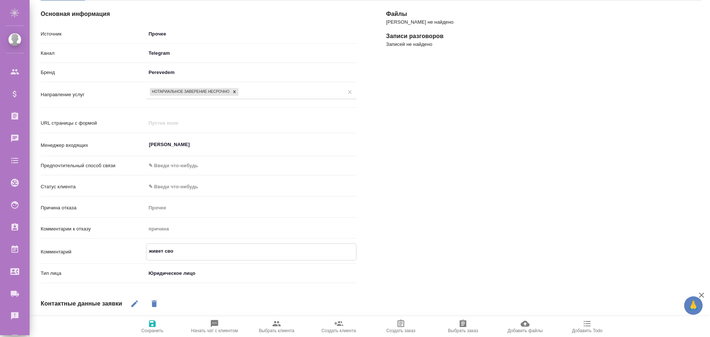
type textarea "живет свое"
type textarea "x"
type textarea "живет своей"
type textarea "x"
type textarea "живет своей"
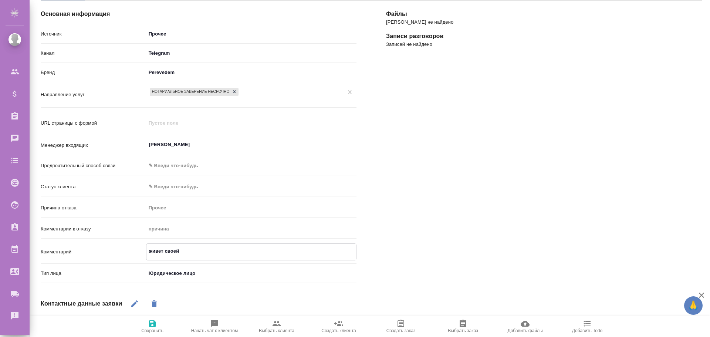
type textarea "x"
type textarea "живет своей жд"
type textarea "x"
type textarea "живет своей жди"
type textarea "x"
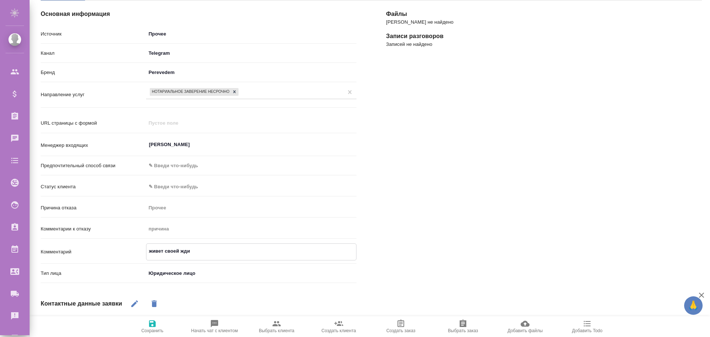
type textarea "живет своей жд"
type textarea "x"
type textarea "живет своей ж"
type textarea "x"
type textarea "живет своей жи"
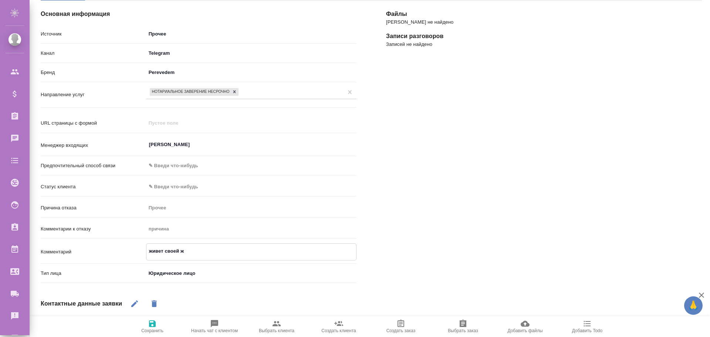
type textarea "x"
type textarea "живет своей жих"
type textarea "x"
type textarea "живет своей жихн"
type textarea "x"
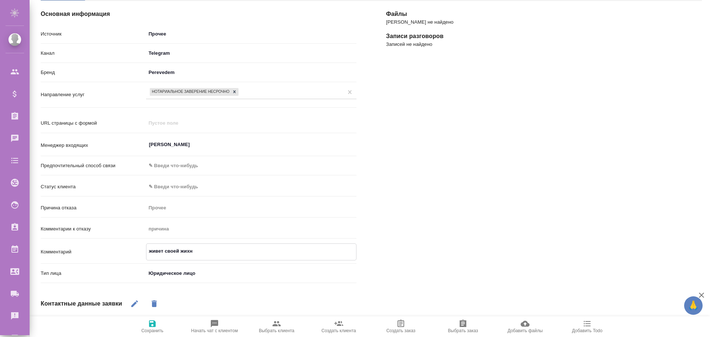
type textarea "живет своей жих"
type textarea "x"
type textarea "живет своей жи"
type textarea "x"
type textarea "живет своей жиз"
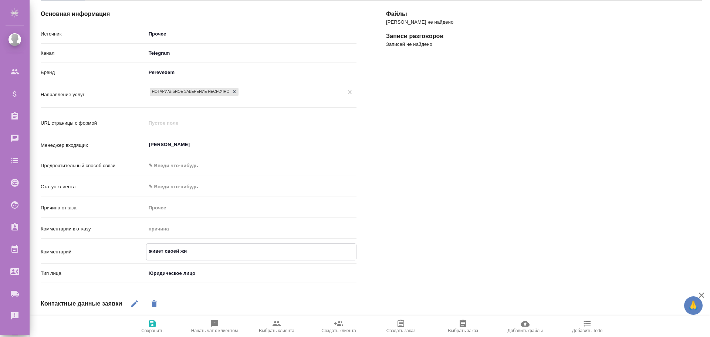
type textarea "x"
type textarea "живет своей жизн"
type textarea "x"
type textarea "живет своей жизнь"
type textarea "x"
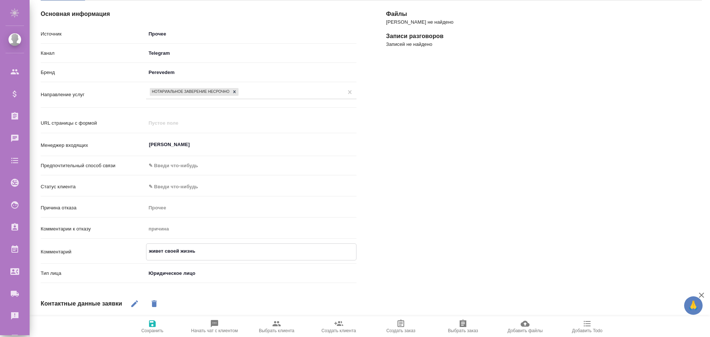
type textarea "живет своей жизнью"
type textarea "x"
type textarea "живет своей жизнью"
type textarea "x"
click at [151, 329] on span "Сохранить" at bounding box center [152, 330] width 22 height 5
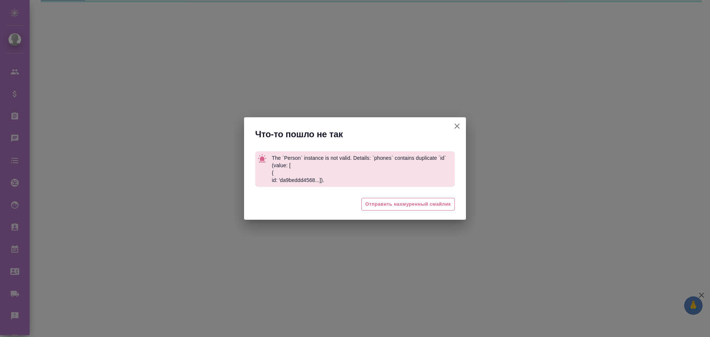
select select "RU"
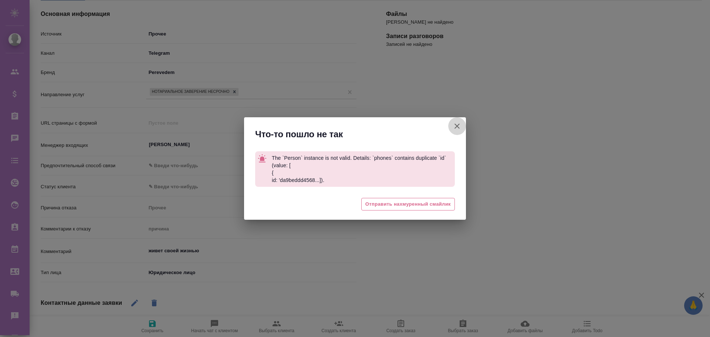
click at [462, 124] on button "Рабочее наименование" at bounding box center [457, 126] width 18 height 18
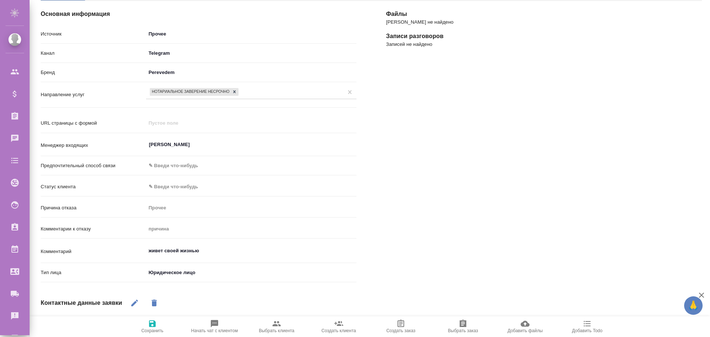
scroll to position [148, 0]
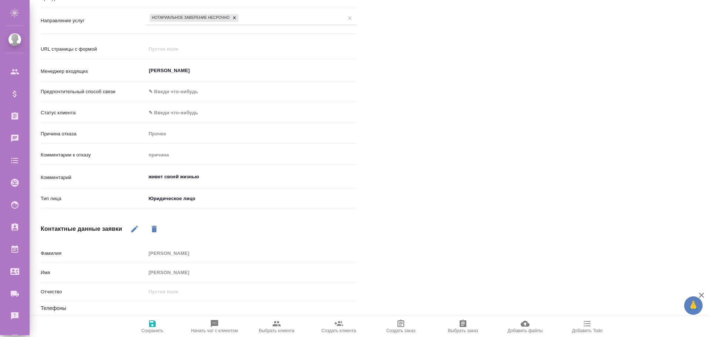
type textarea "x"
